Goal: Task Accomplishment & Management: Manage account settings

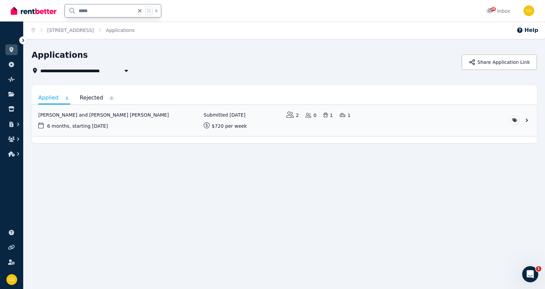
drag, startPoint x: 102, startPoint y: 11, endPoint x: 62, endPoint y: 11, distance: 40.0
click at [62, 11] on div "***** k" at bounding box center [88, 11] width 154 height 22
type input "*****"
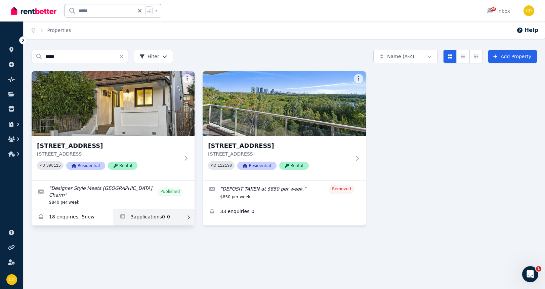
click at [143, 212] on link "Applications for 9 Grove St, Dulwich Hill" at bounding box center [154, 217] width 82 height 16
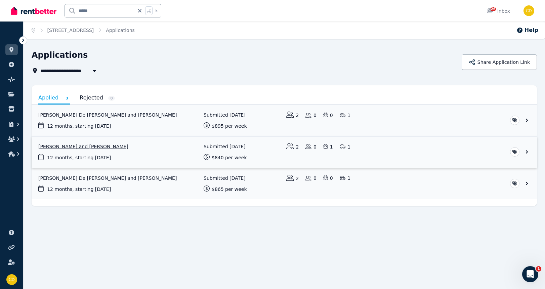
click at [78, 144] on link "View application: Nicholas Daskalovski and Benjamin Peterson" at bounding box center [284, 151] width 505 height 31
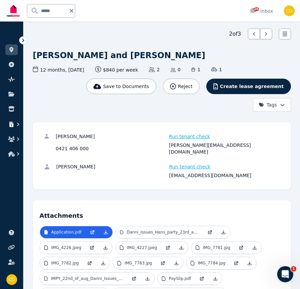
scroll to position [20, 0]
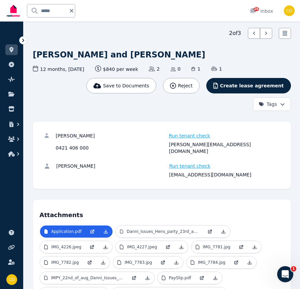
click at [60, 132] on div "[PERSON_NAME]" at bounding box center [111, 135] width 111 height 7
click at [91, 134] on div "[PERSON_NAME]" at bounding box center [111, 135] width 111 height 7
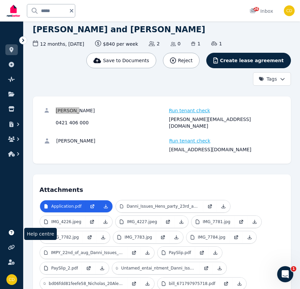
scroll to position [0, 0]
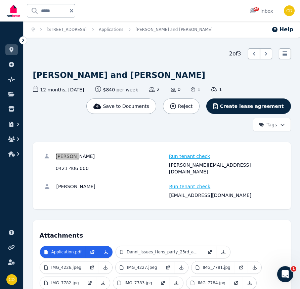
click at [191, 164] on div "[PERSON_NAME][EMAIL_ADDRESS][DOMAIN_NAME]" at bounding box center [224, 168] width 111 height 13
click at [66, 183] on div "[PERSON_NAME]" at bounding box center [111, 186] width 111 height 7
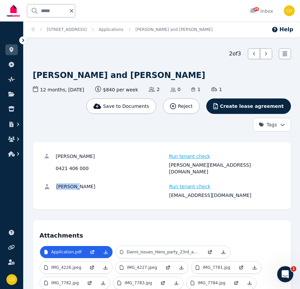
click at [84, 183] on div "[PERSON_NAME]" at bounding box center [111, 186] width 111 height 7
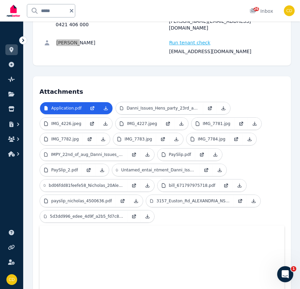
scroll to position [143, 0]
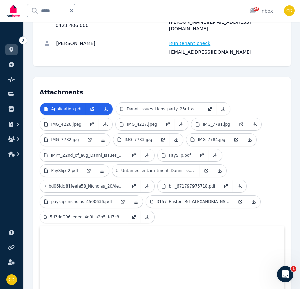
click at [178, 49] on div "[EMAIL_ADDRESS][DOMAIN_NAME]" at bounding box center [224, 52] width 111 height 7
copy div "[EMAIL_ADDRESS][DOMAIN_NAME]"
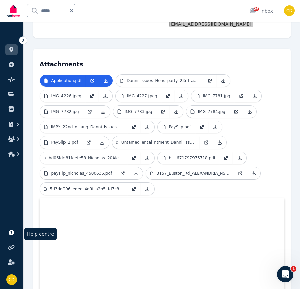
scroll to position [192, 0]
